Goal: Transaction & Acquisition: Purchase product/service

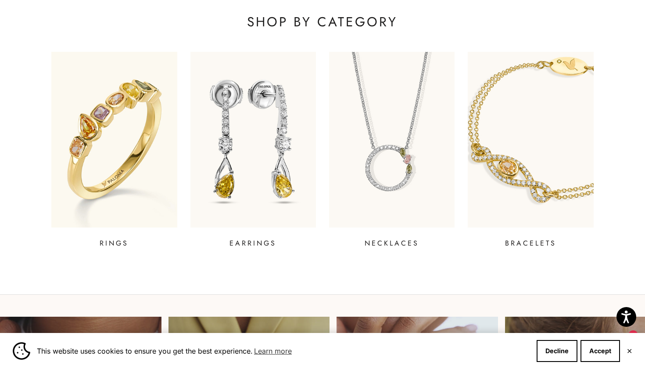
scroll to position [320, 0]
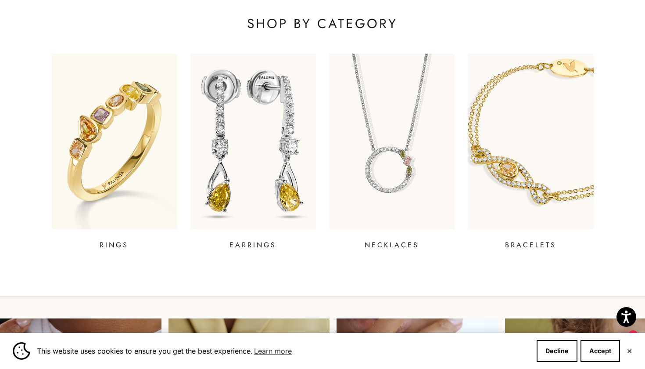
click at [250, 138] on img at bounding box center [253, 141] width 151 height 211
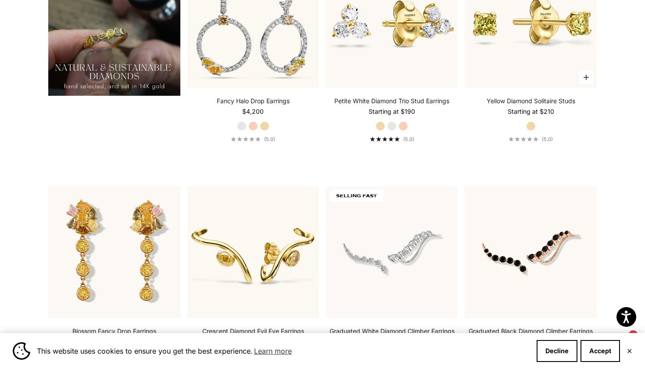
scroll to position [905, 0]
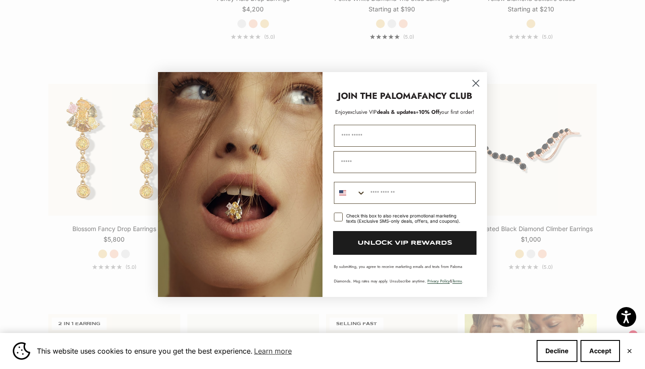
click at [476, 83] on icon "Close dialog" at bounding box center [476, 83] width 6 height 6
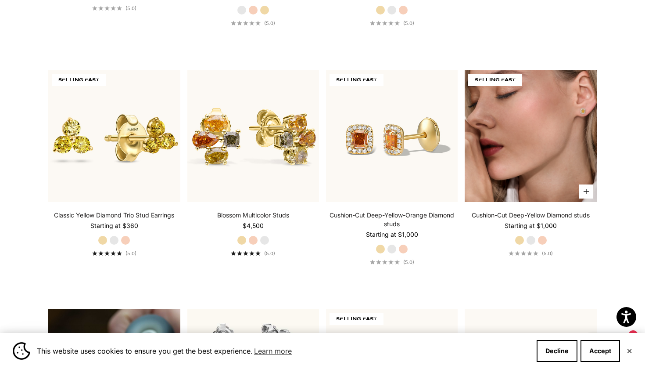
scroll to position [449, 0]
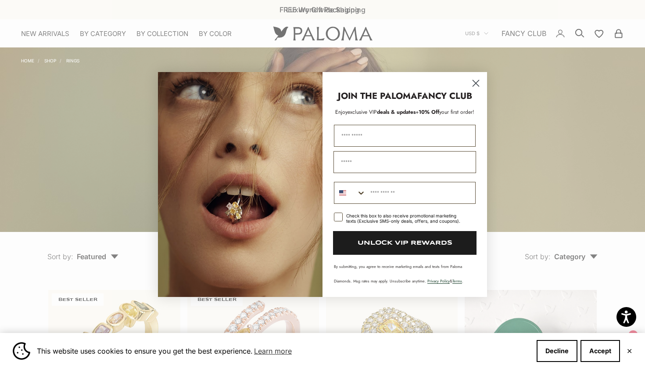
click at [477, 81] on circle "Close dialog" at bounding box center [476, 83] width 14 height 14
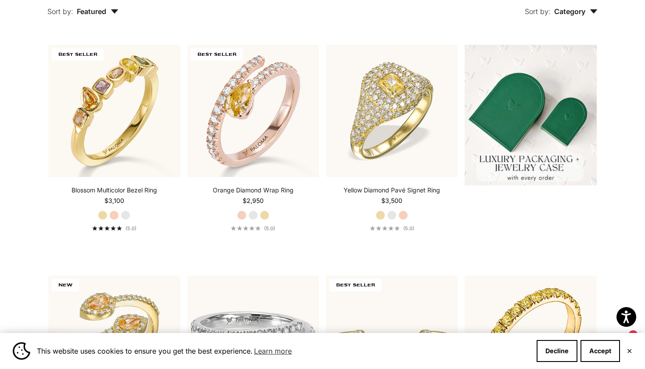
scroll to position [241, 0]
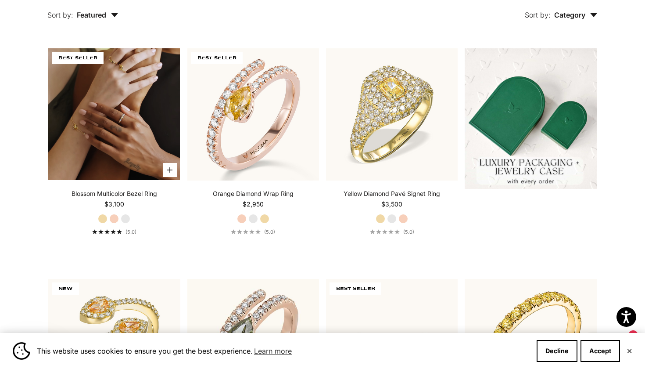
click at [115, 101] on video "#YellowGold\a#RoseGold\a#WhiteGold" at bounding box center [114, 114] width 132 height 132
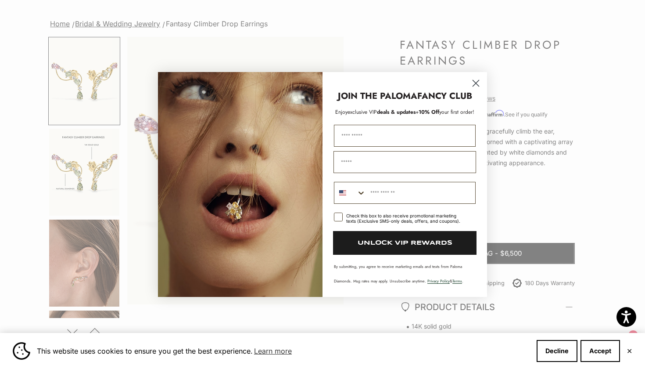
scroll to position [63, 0]
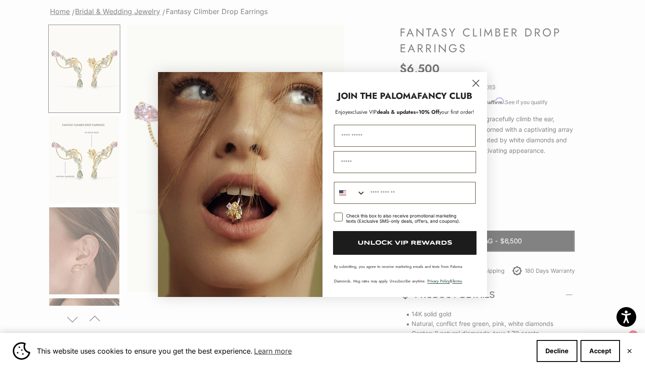
click at [479, 87] on circle "Close dialog" at bounding box center [476, 83] width 14 height 14
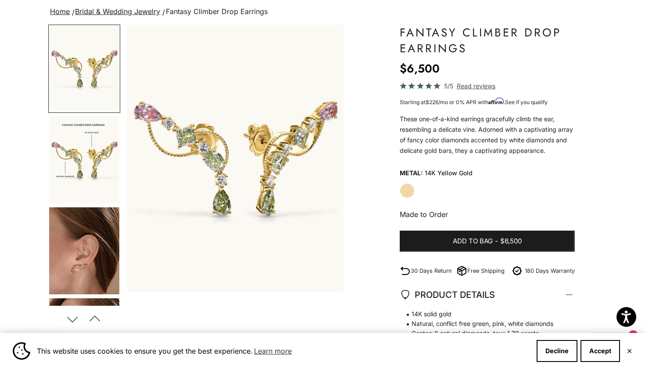
click at [89, 140] on img "Go to item 2" at bounding box center [84, 159] width 70 height 87
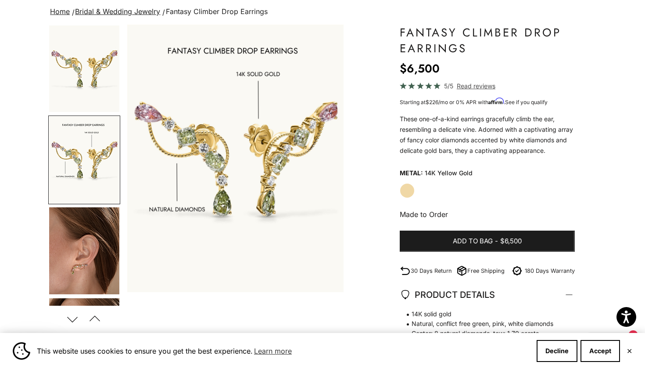
click at [72, 219] on img "Go to item 3" at bounding box center [84, 250] width 70 height 87
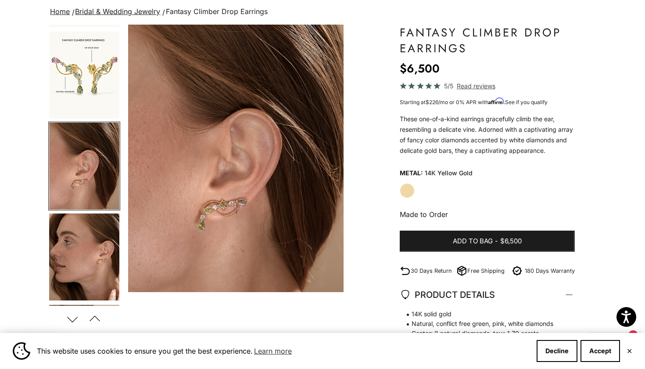
scroll to position [0, 454]
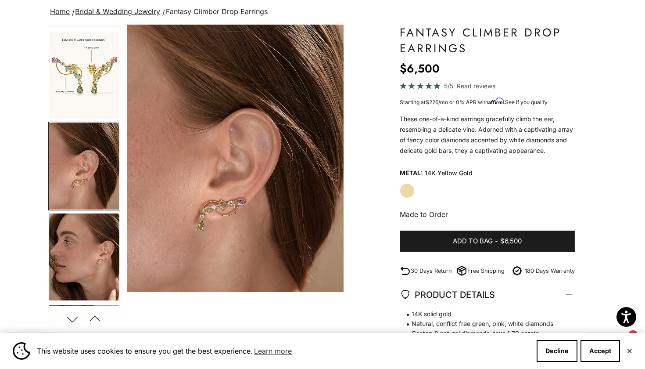
click at [82, 246] on img "Go to item 4" at bounding box center [84, 256] width 70 height 87
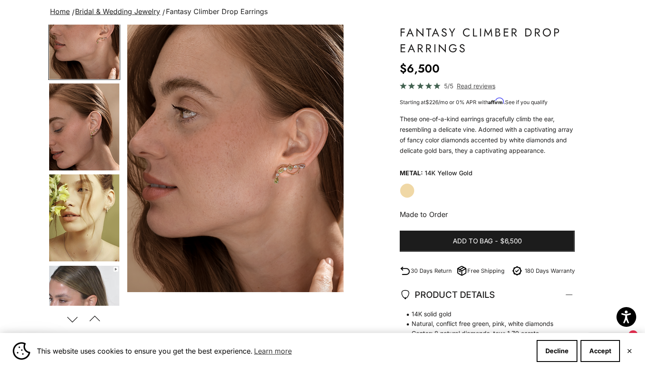
click at [87, 221] on img "Go to item 6" at bounding box center [84, 217] width 70 height 87
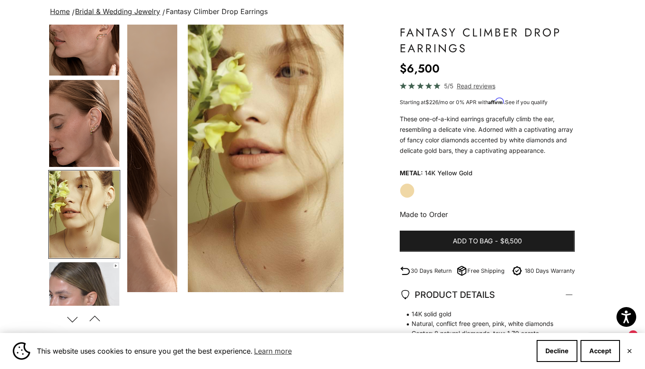
scroll to position [0, 1134]
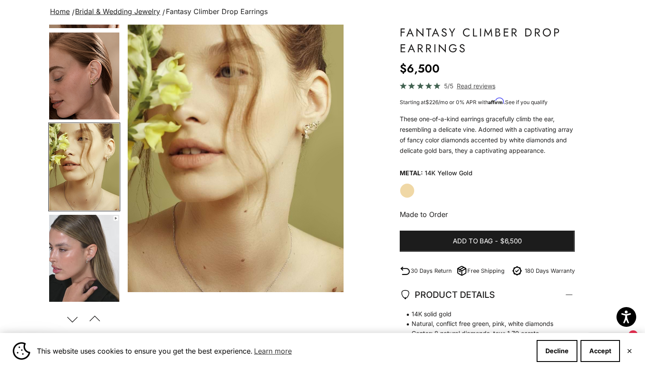
click at [85, 242] on img "Go to item 7" at bounding box center [84, 258] width 70 height 87
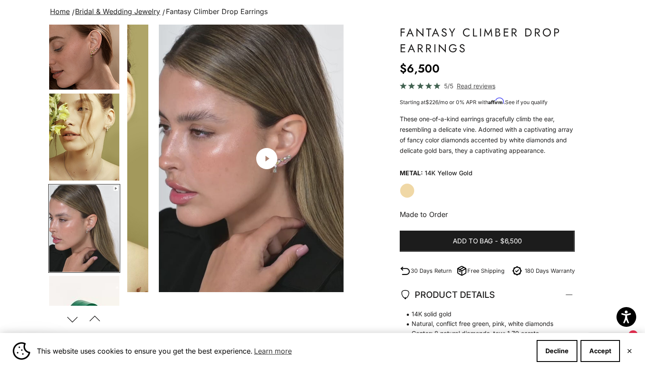
scroll to position [0, 1361]
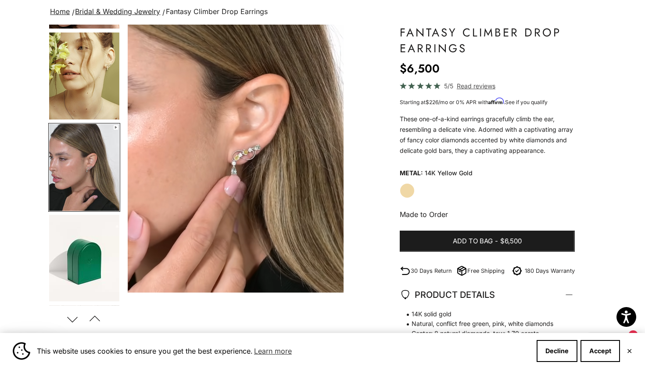
click at [83, 241] on img "Go to item 8" at bounding box center [84, 258] width 70 height 86
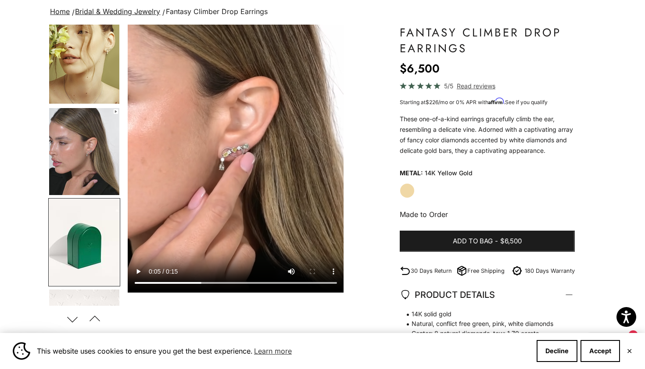
scroll to position [0, 1588]
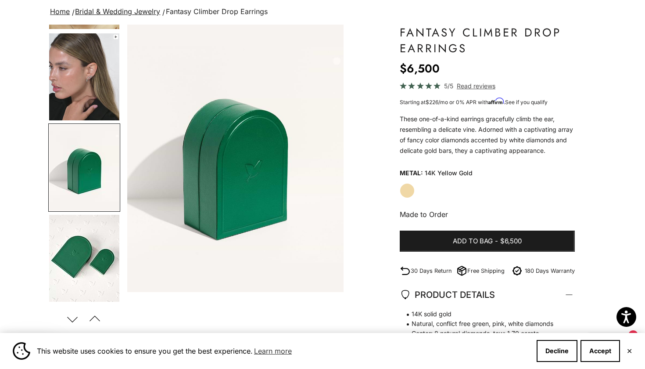
click at [82, 241] on img "Go to item 9" at bounding box center [84, 258] width 70 height 87
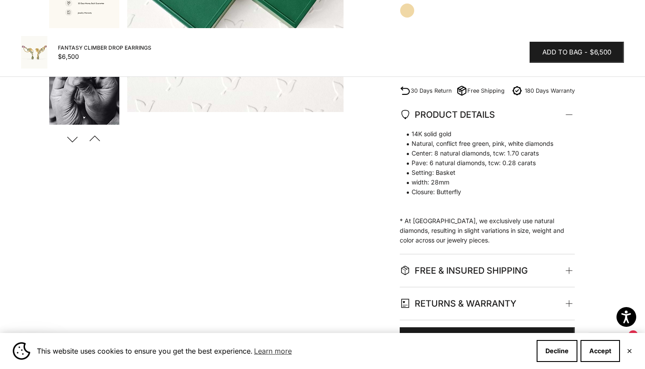
scroll to position [826, 0]
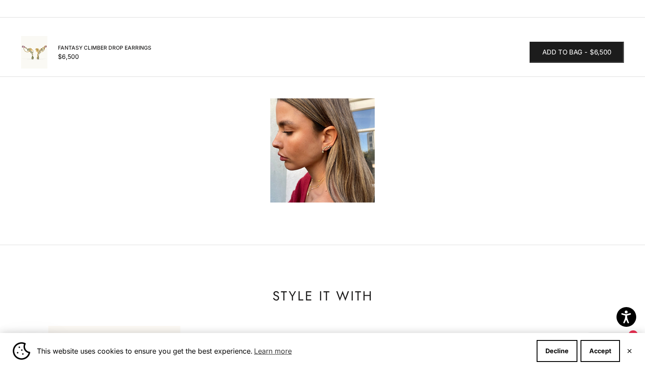
click at [297, 163] on img at bounding box center [322, 150] width 104 height 104
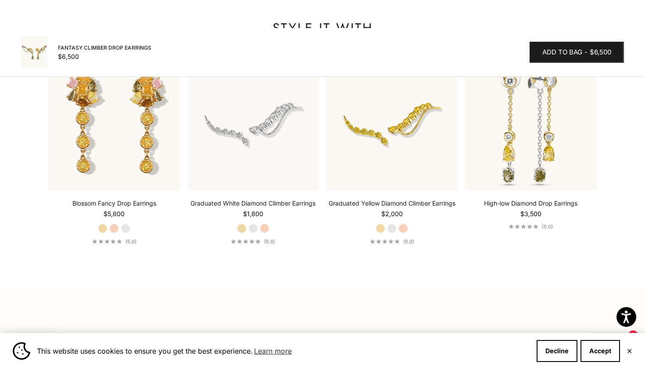
scroll to position [1095, 0]
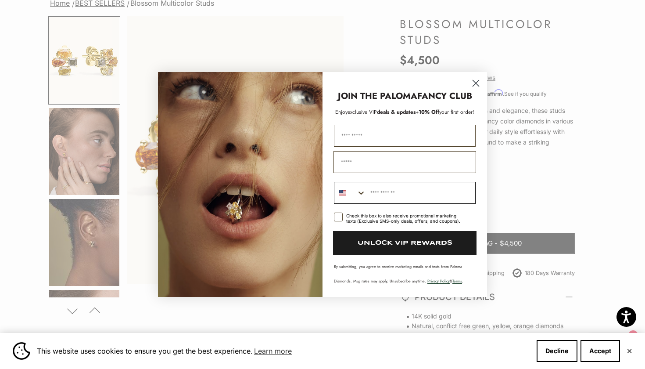
scroll to position [83, 0]
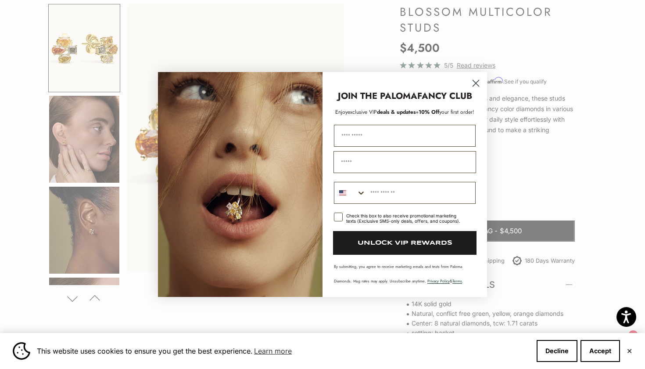
click at [477, 79] on circle "Close dialog" at bounding box center [476, 83] width 14 height 14
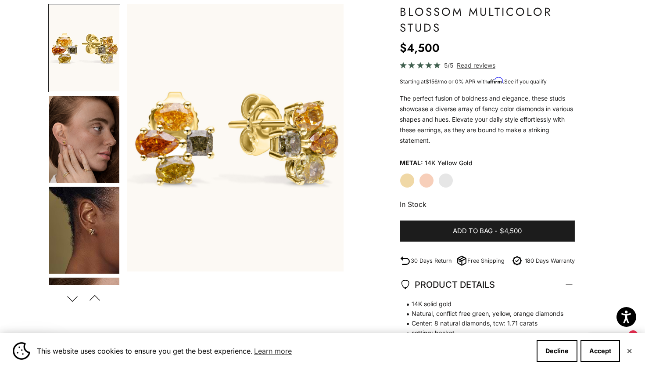
click at [81, 139] on img "Go to item 4" at bounding box center [84, 139] width 70 height 87
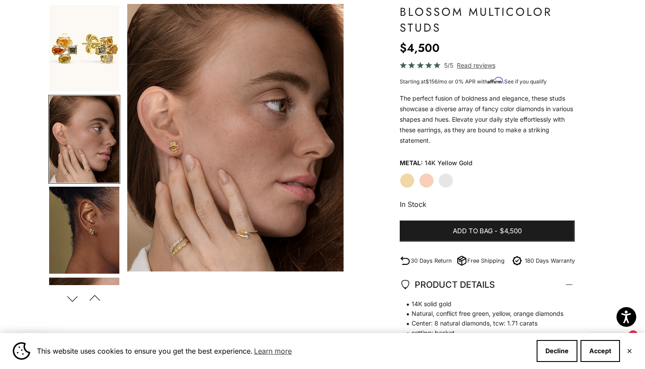
click at [86, 216] on img "Go to item 5" at bounding box center [84, 230] width 70 height 87
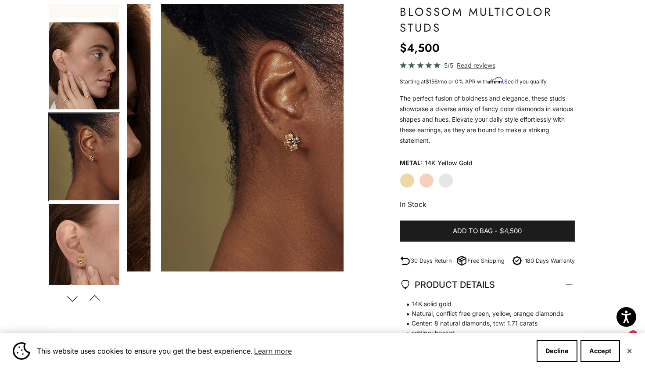
scroll to position [0, 454]
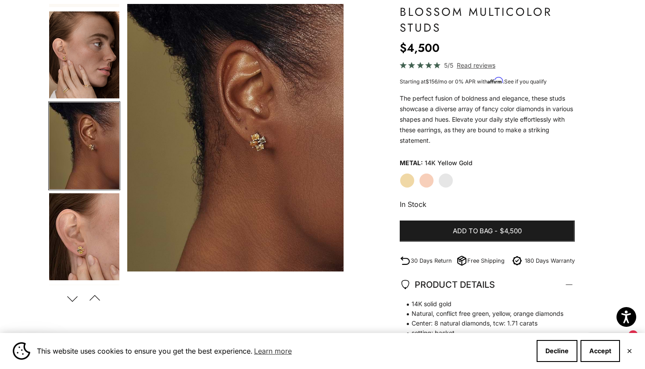
click at [87, 262] on img "Go to item 6" at bounding box center [84, 236] width 70 height 87
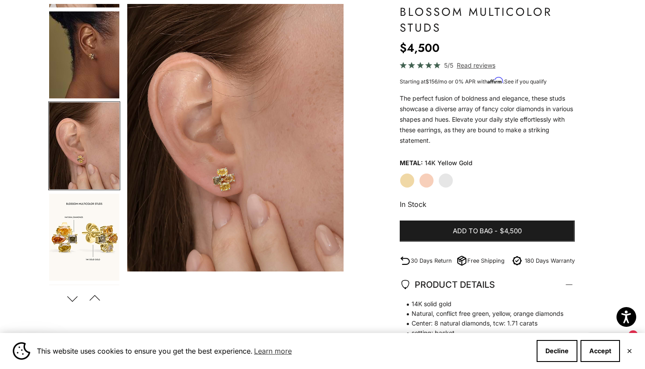
click at [77, 233] on img "Go to item 7" at bounding box center [84, 237] width 70 height 87
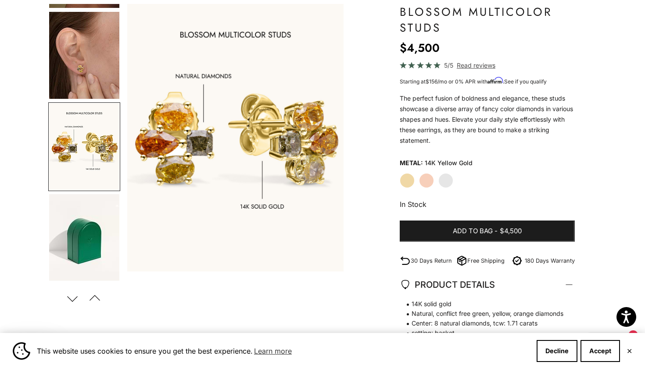
scroll to position [266, 0]
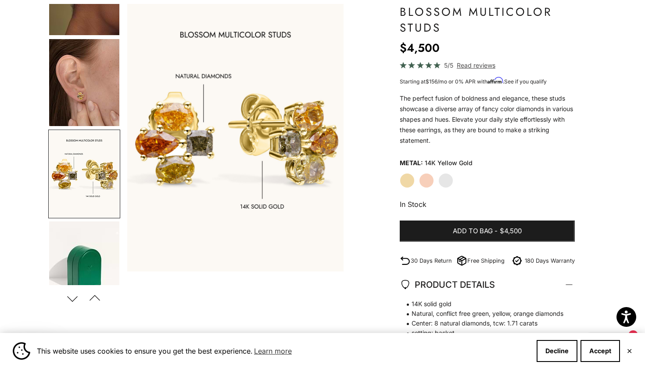
click at [90, 97] on img "Go to item 6" at bounding box center [84, 82] width 70 height 87
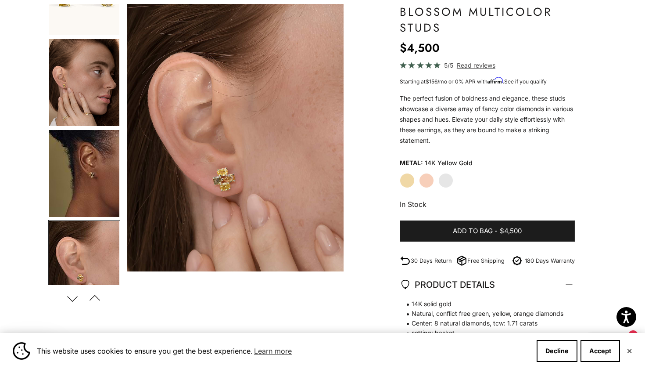
scroll to position [56, 0]
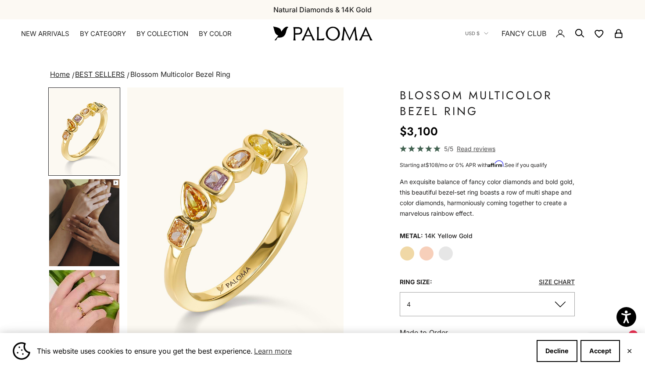
click at [106, 191] on img "Go to item 5" at bounding box center [84, 222] width 70 height 87
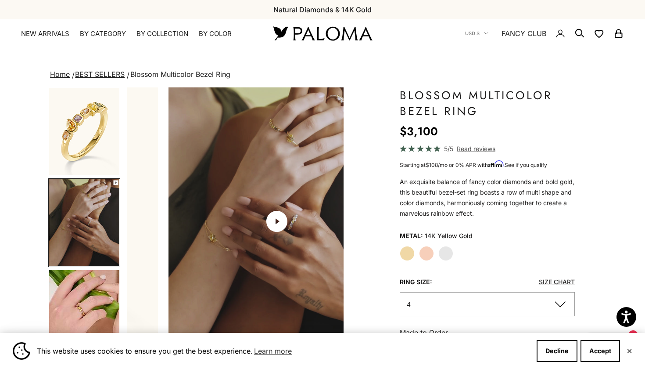
scroll to position [0, 227]
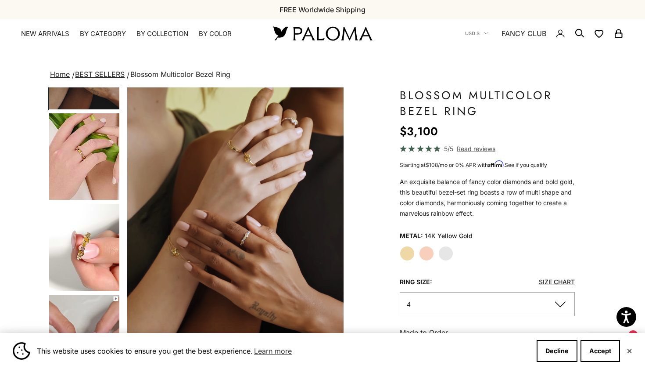
click at [94, 142] on img "Go to item 6" at bounding box center [84, 156] width 70 height 86
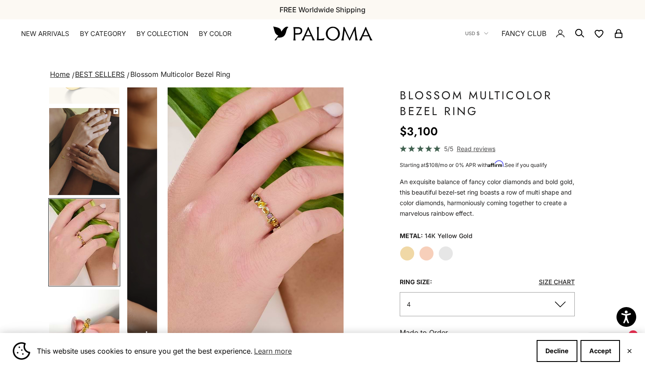
scroll to position [84, 0]
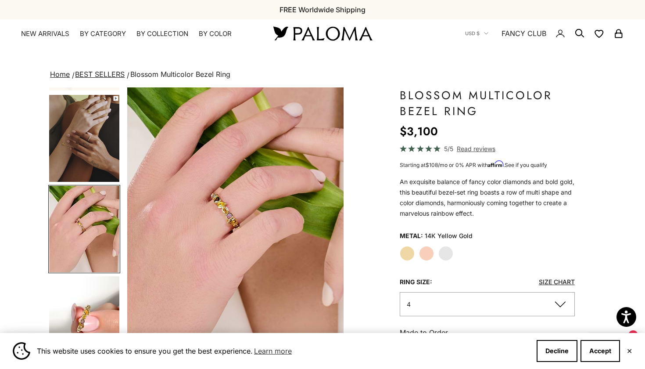
click at [80, 182] on button "Go to item 5" at bounding box center [84, 138] width 72 height 89
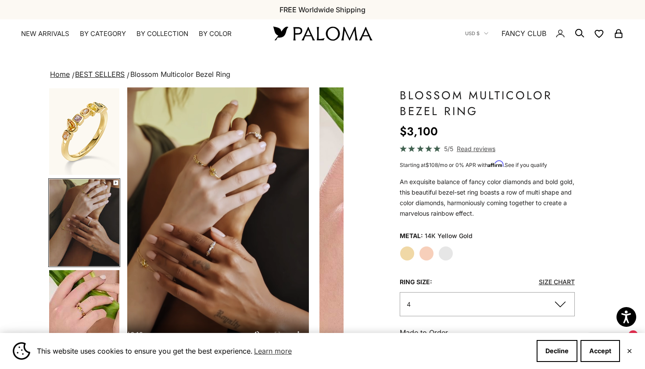
scroll to position [0, 227]
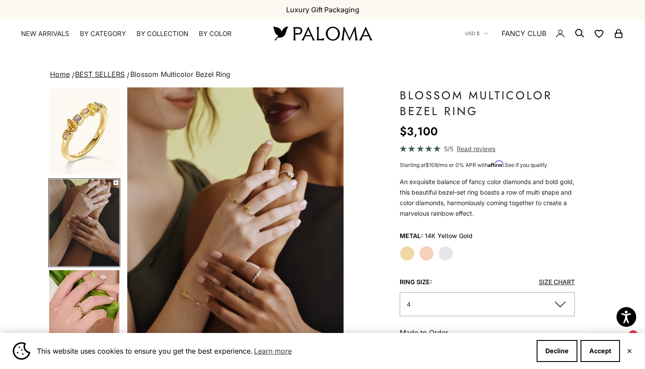
click at [81, 225] on img "Go to item 5" at bounding box center [84, 222] width 70 height 87
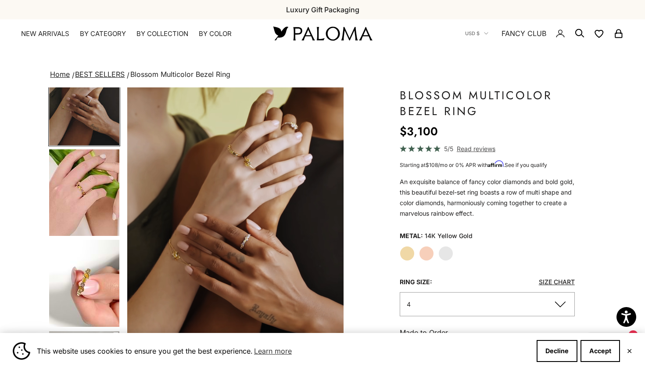
click at [79, 192] on img "Go to item 6" at bounding box center [84, 192] width 70 height 86
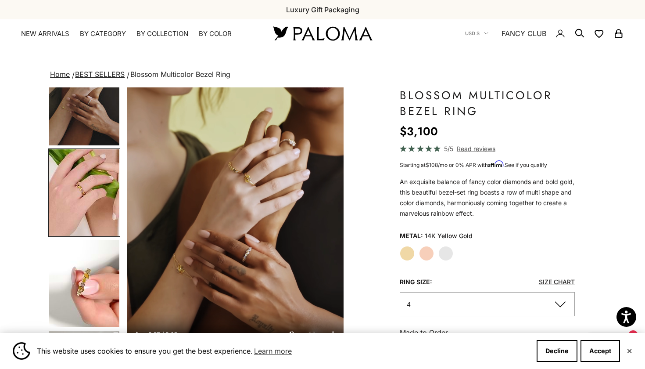
scroll to position [0, 454]
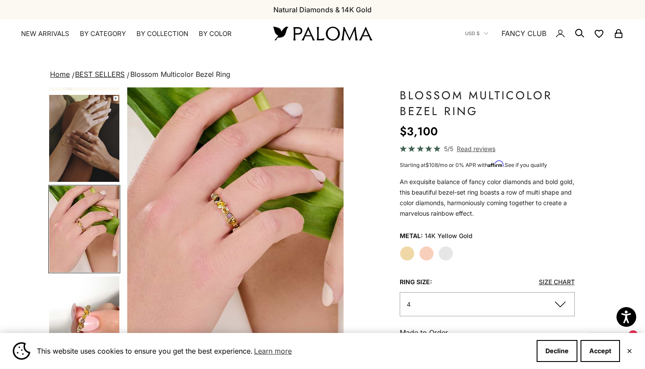
click at [79, 192] on img "Go to item 6" at bounding box center [84, 229] width 70 height 86
click at [82, 227] on img "Go to item 6" at bounding box center [84, 229] width 70 height 86
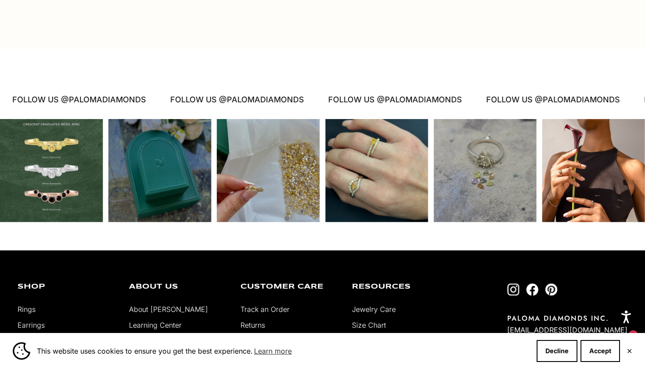
scroll to position [1595, 0]
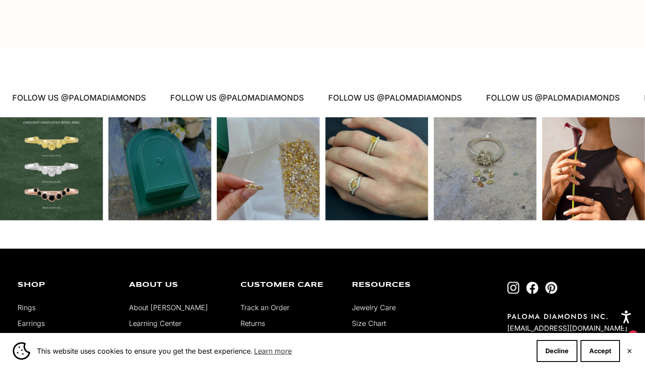
click at [71, 154] on div "Instagram post opens in a popup" at bounding box center [51, 168] width 103 height 103
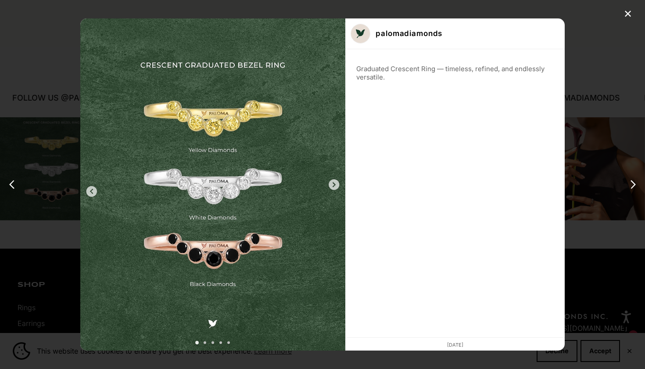
click at [596, 126] on div "✕ palomadiamonds Graduated Crescent Ring — timeless, refined, and endlessly ver…" at bounding box center [322, 184] width 645 height 369
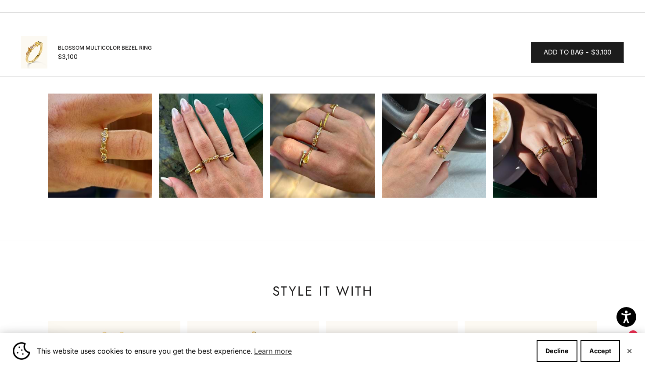
scroll to position [874, 0]
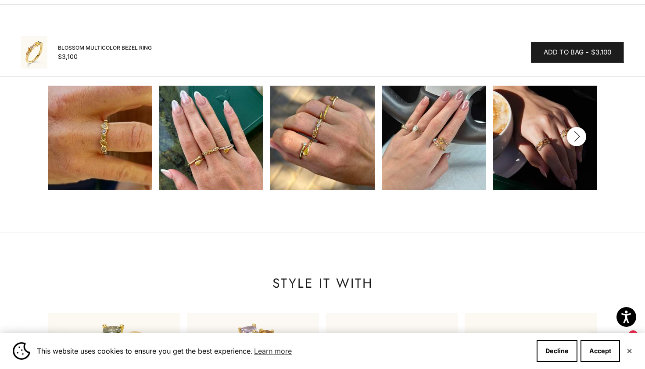
click at [429, 118] on img at bounding box center [434, 138] width 104 height 104
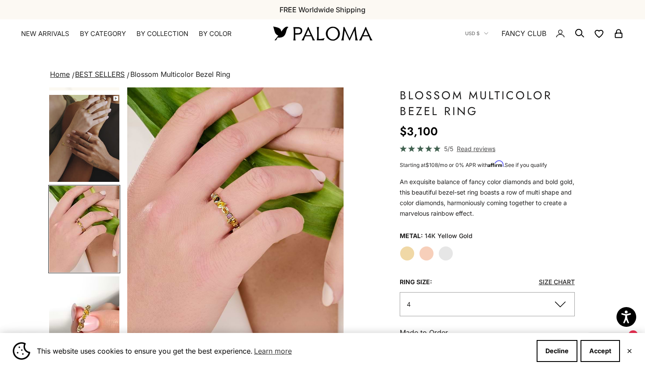
scroll to position [0, 0]
